Goal: Task Accomplishment & Management: Manage account settings

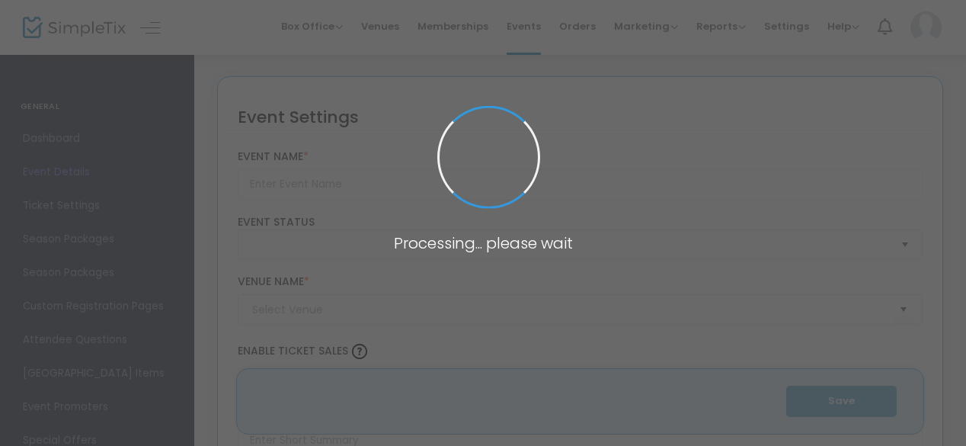
type input "Panel Conversation: Post Election Look Ahead"
type textarea "Expert panelists provide an insider’s look at the election results, the transit…"
type input "Register Now"
type input "[PERSON_NAME] and [PERSON_NAME] Capital [GEOGRAPHIC_DATA]"
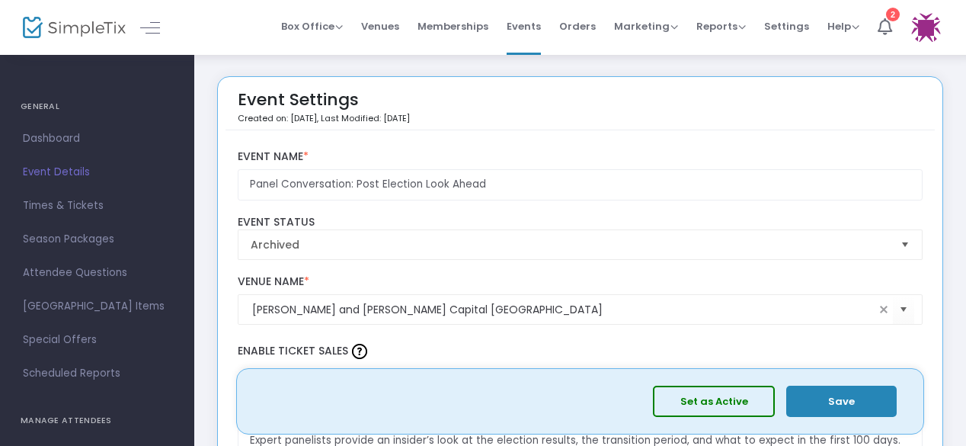
click at [81, 25] on img at bounding box center [74, 28] width 103 height 22
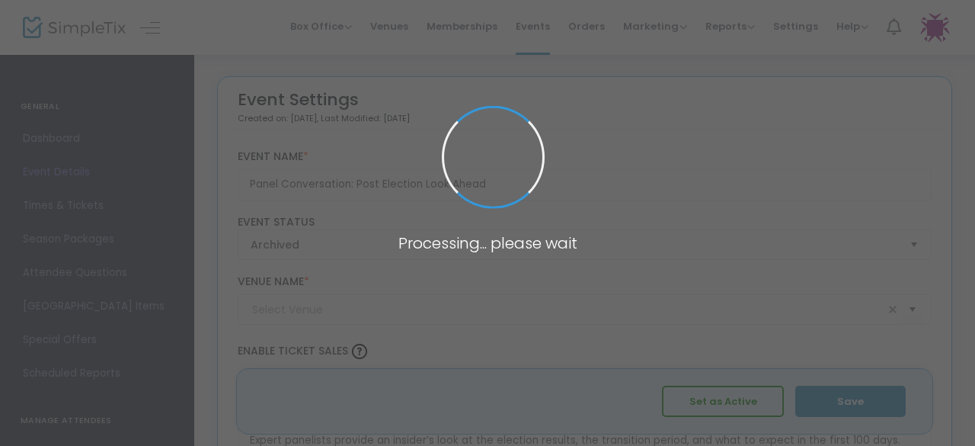
type input "[PERSON_NAME] and [PERSON_NAME] Capital [GEOGRAPHIC_DATA]"
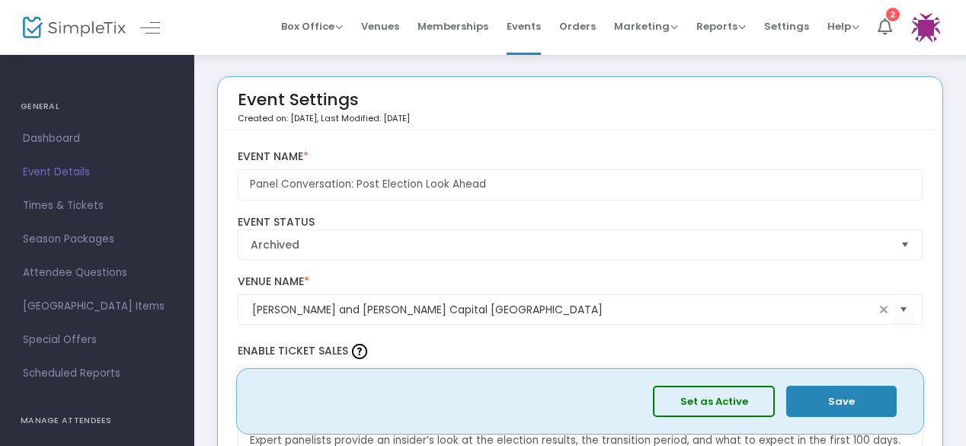
click at [109, 27] on img at bounding box center [74, 28] width 103 height 22
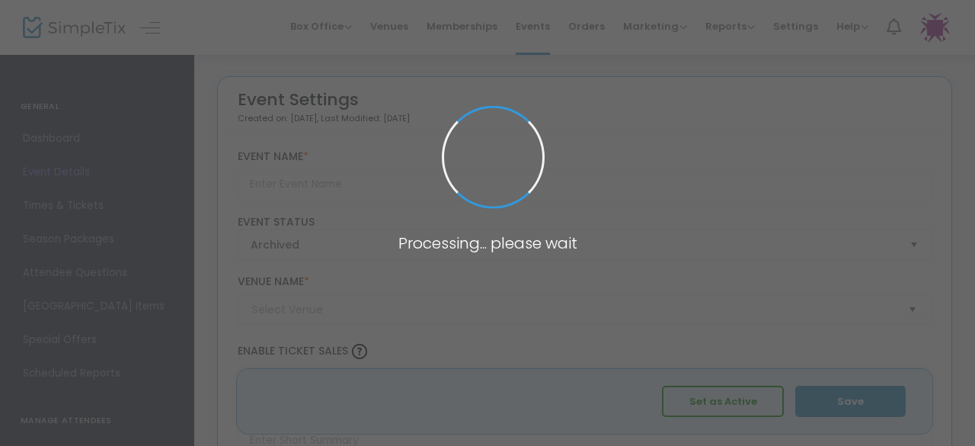
type input "Panel Conversation: Post Election Look Ahead"
type textarea "Expert panelists provide an insider’s look at the election results, the transit…"
type input "Register Now"
type input "[PERSON_NAME] and [PERSON_NAME] Capital [GEOGRAPHIC_DATA]"
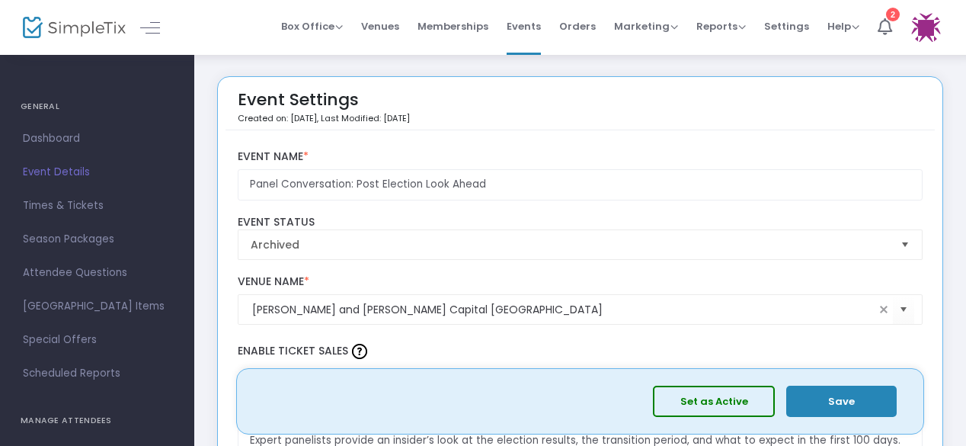
click at [67, 29] on img at bounding box center [74, 28] width 103 height 22
